Goal: Task Accomplishment & Management: Complete application form

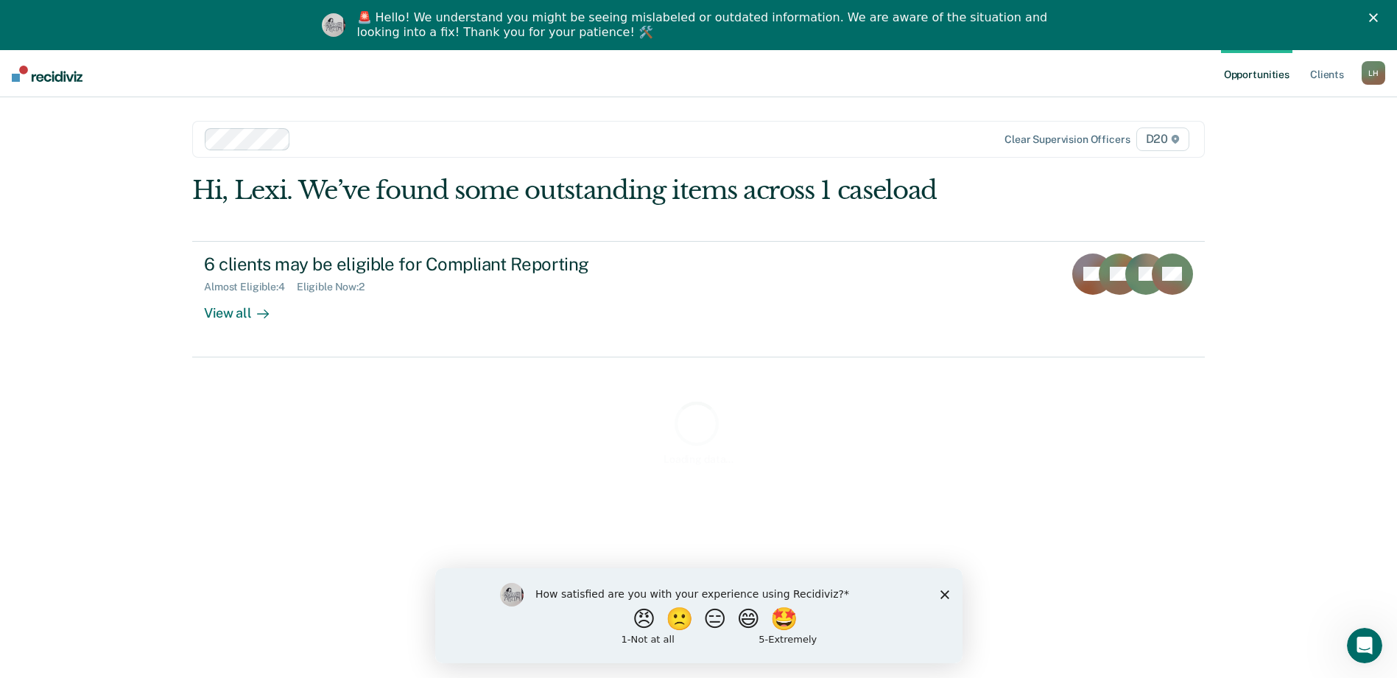
click at [944, 592] on polygon "Close survey" at bounding box center [944, 593] width 9 height 9
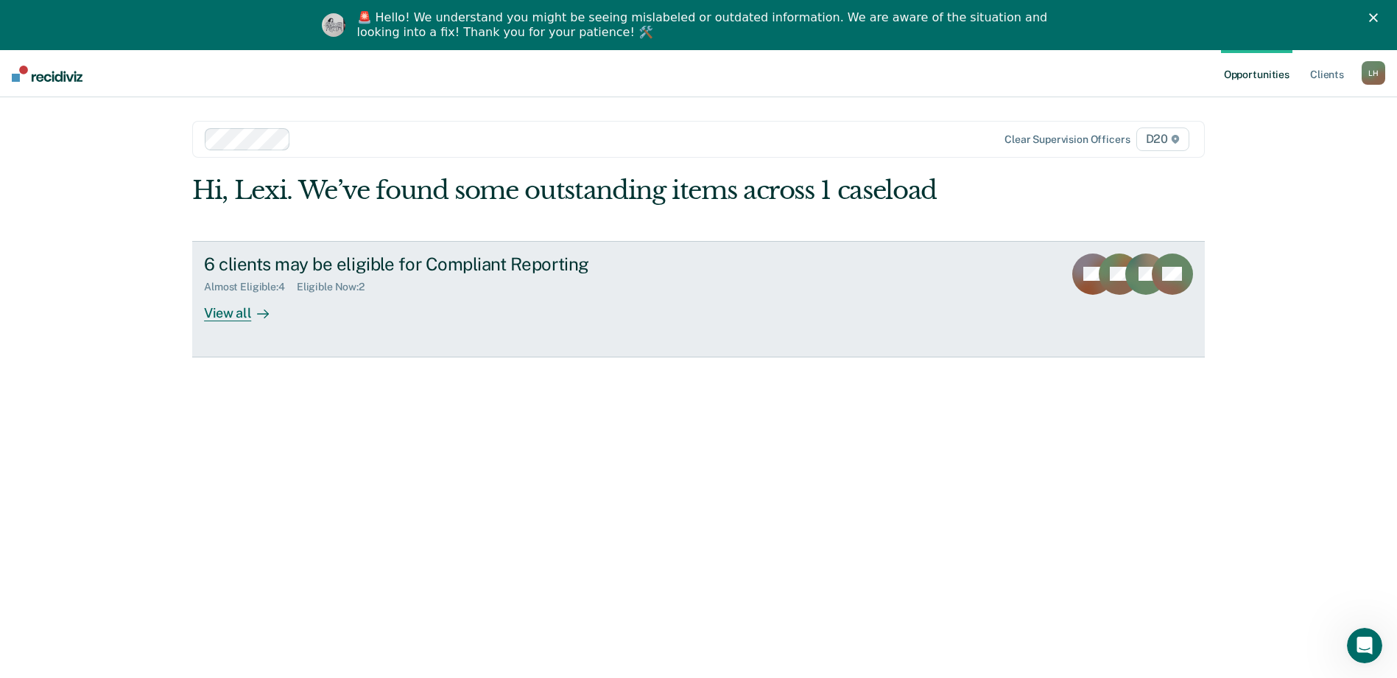
click at [269, 334] on link "6 clients may be eligible for Compliant Reporting Almost Eligible : 4 Eligible …" at bounding box center [698, 299] width 1013 height 116
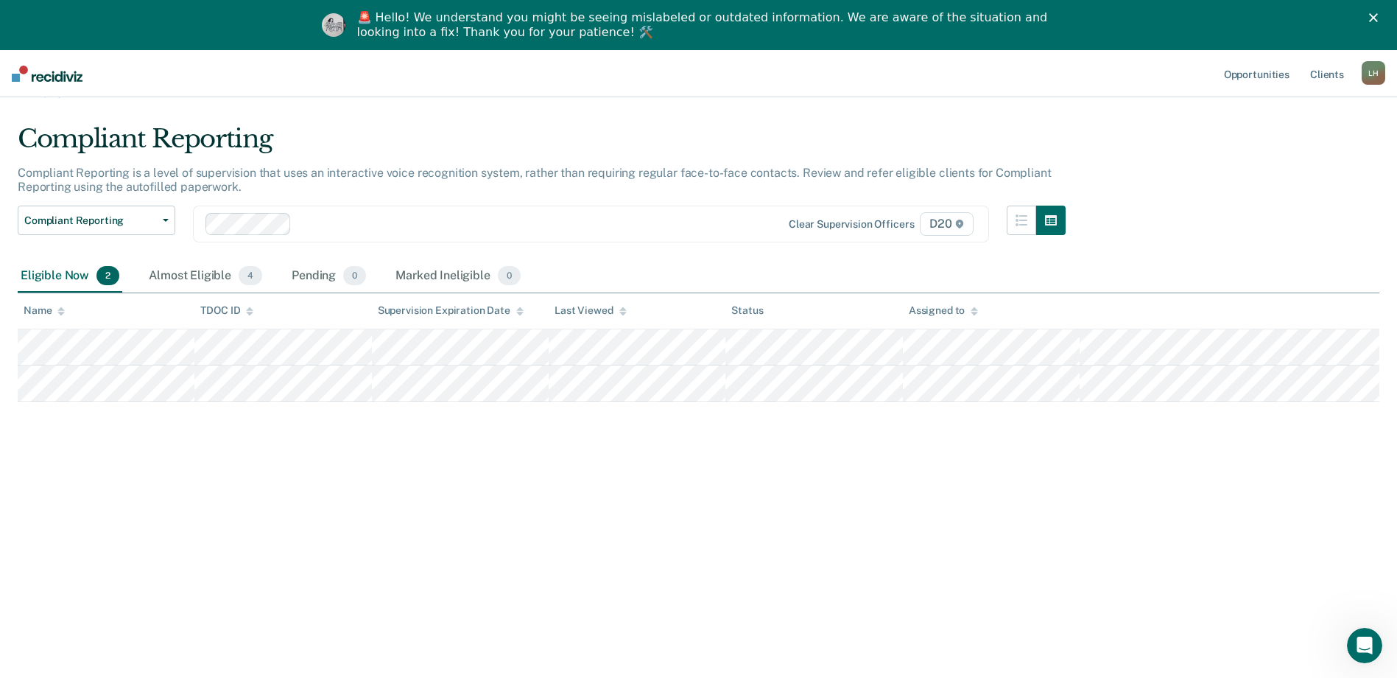
scroll to position [50, 0]
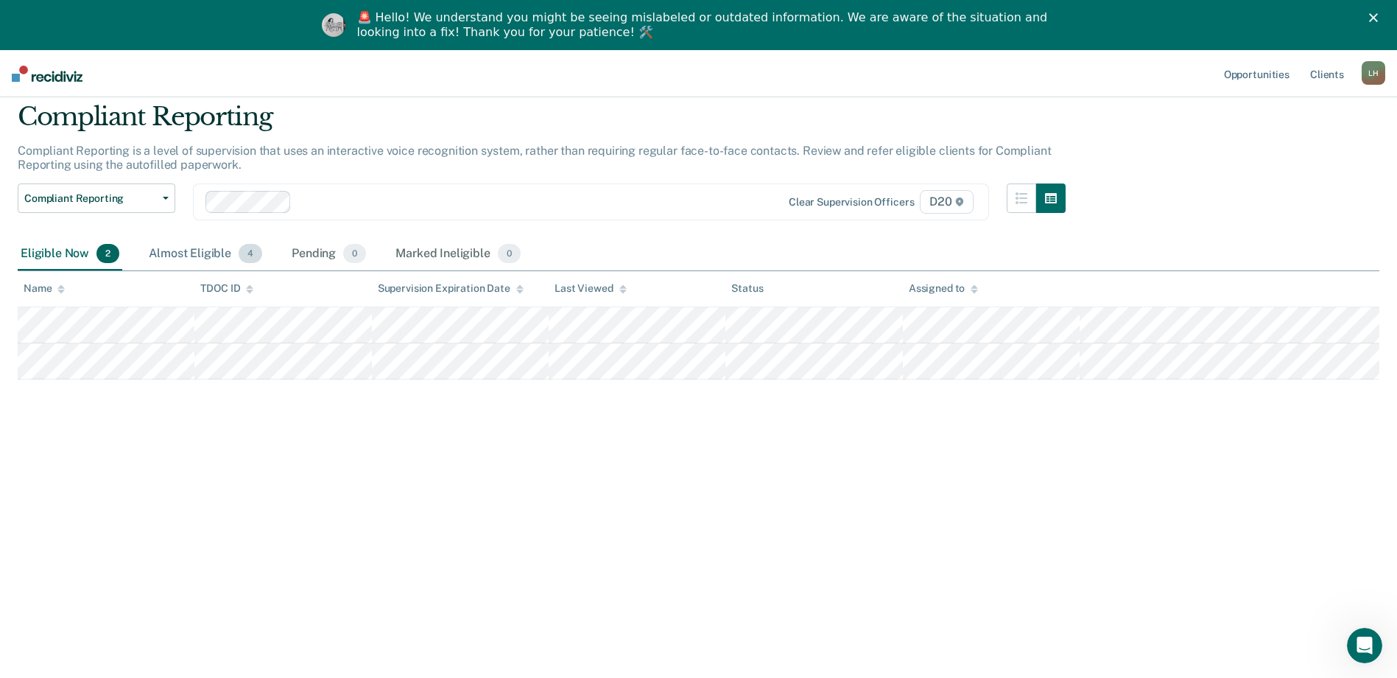
click at [174, 253] on div "Almost Eligible 4" at bounding box center [205, 254] width 119 height 32
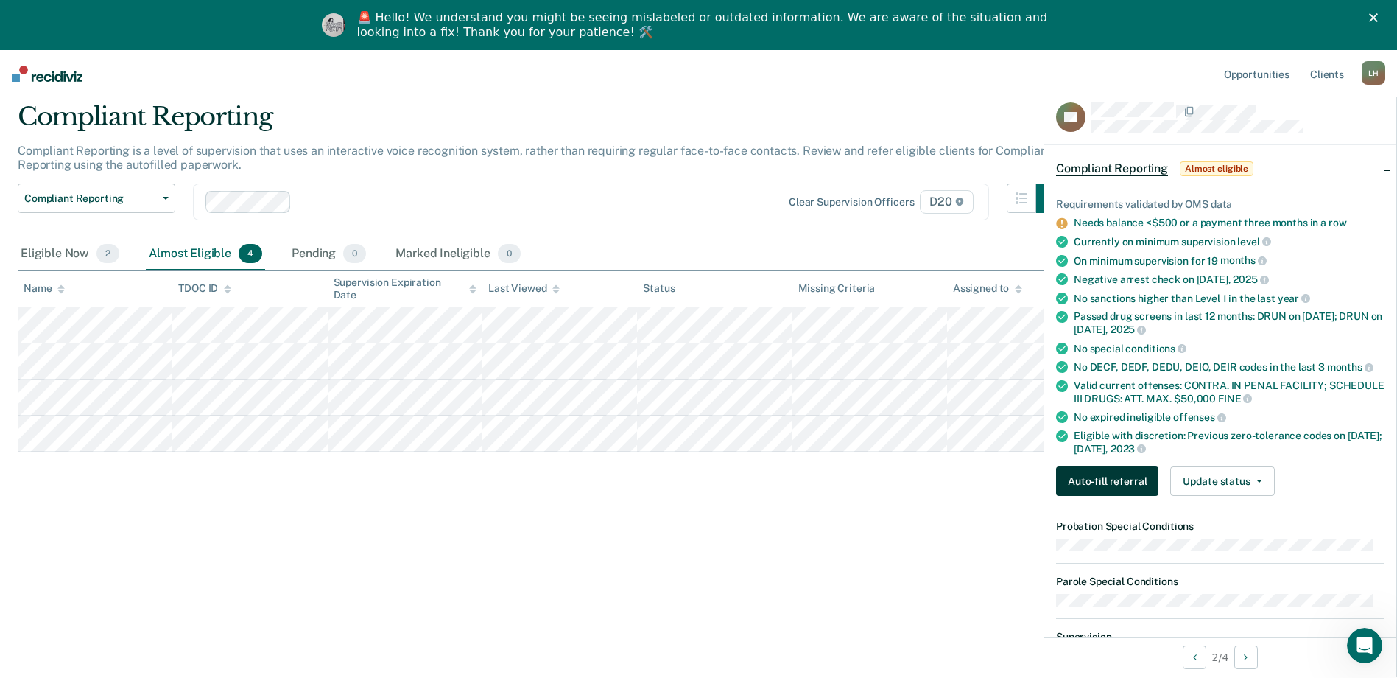
click at [1123, 485] on button "Auto-fill referral" at bounding box center [1107, 480] width 102 height 29
